Goal: Transaction & Acquisition: Purchase product/service

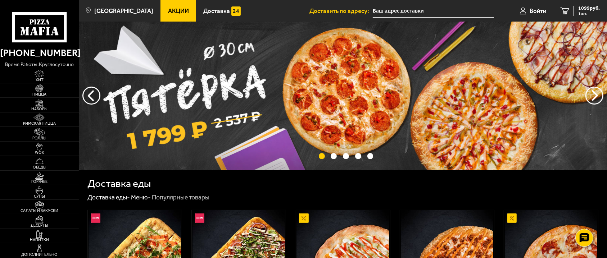
click at [293, 126] on img at bounding box center [343, 96] width 528 height 149
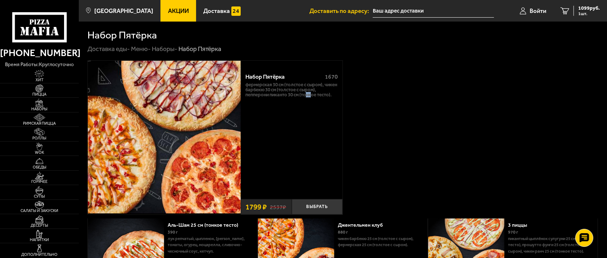
drag, startPoint x: 289, startPoint y: 91, endPoint x: 276, endPoint y: 73, distance: 22.8
click at [276, 73] on div "Набор Пятёрка 1670 Фермерская 30 см (толстое с сыром), Чикен Барбекю 30 см (тол…" at bounding box center [292, 132] width 102 height 128
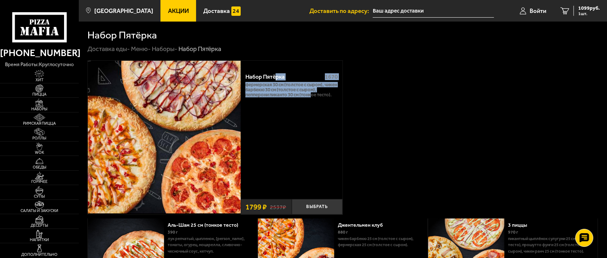
click at [278, 64] on div "Набор Пятёрка 1670 Фермерская 30 см (толстое с сыром), Чикен Барбекю 30 см (тол…" at bounding box center [292, 138] width 102 height 154
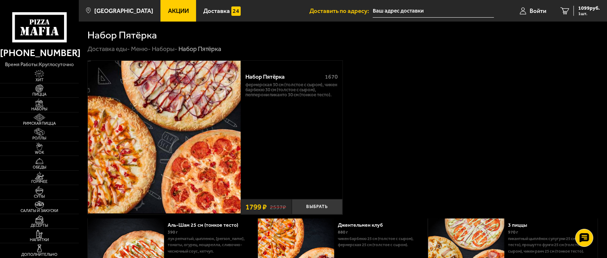
click at [114, 31] on h1 "Набор Пятёрка" at bounding box center [121, 35] width 69 height 10
click at [144, 49] on link "Меню -" at bounding box center [141, 48] width 20 height 7
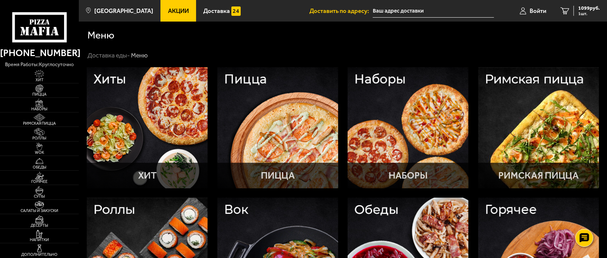
click at [48, 34] on use at bounding box center [48, 31] width 4 height 8
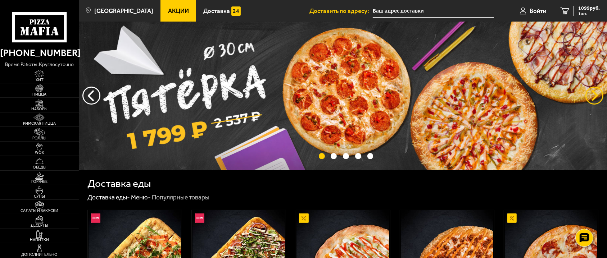
click at [601, 101] on button "предыдущий" at bounding box center [595, 96] width 18 height 18
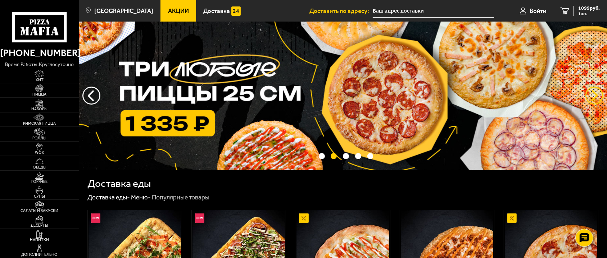
click at [601, 101] on button "предыдущий" at bounding box center [595, 96] width 18 height 18
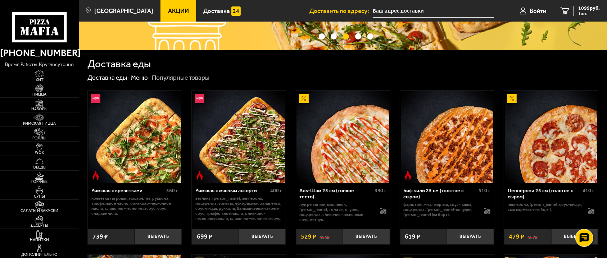
scroll to position [196, 0]
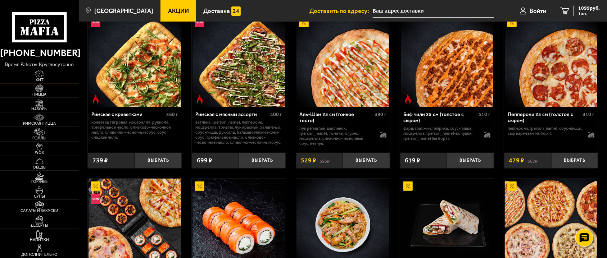
click at [38, 76] on img at bounding box center [39, 74] width 24 height 8
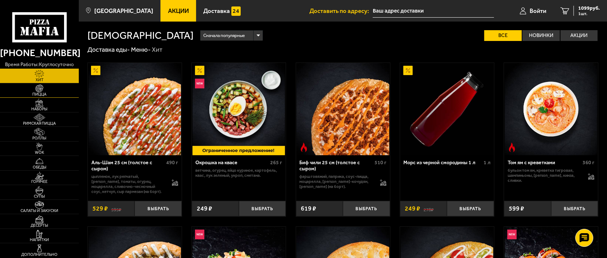
click at [36, 90] on img at bounding box center [39, 89] width 24 height 8
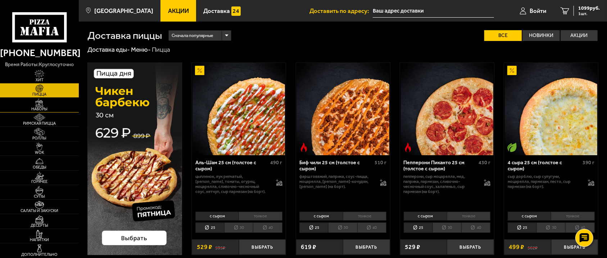
click at [39, 108] on span "Наборы" at bounding box center [39, 109] width 79 height 4
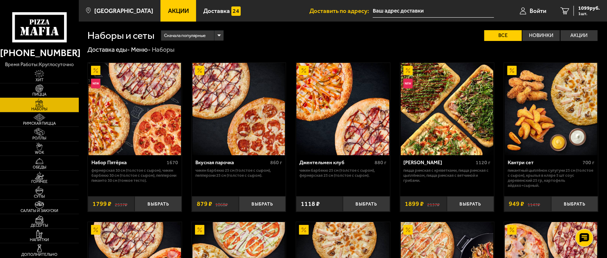
click at [58, 33] on icon at bounding box center [39, 27] width 55 height 30
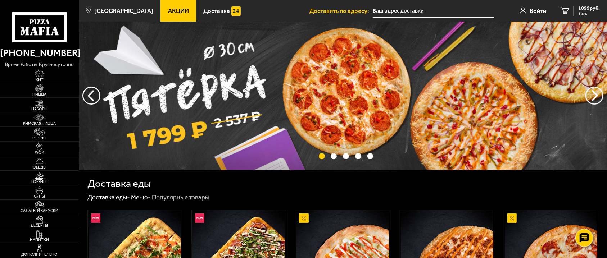
scroll to position [32, 0]
